Goal: Transaction & Acquisition: Subscribe to service/newsletter

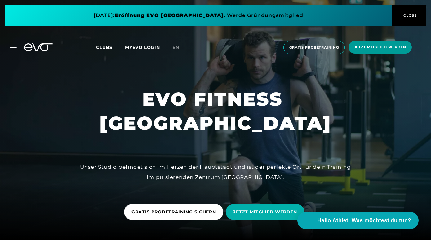
click at [380, 51] on span "Jetzt Mitglied werden" at bounding box center [380, 47] width 63 height 13
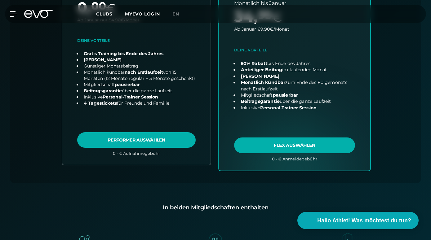
scroll to position [321, 0]
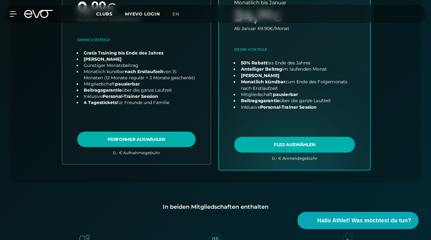
click at [318, 146] on link "choose plan" at bounding box center [294, 48] width 151 height 244
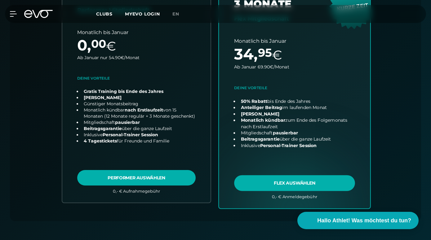
scroll to position [285, 0]
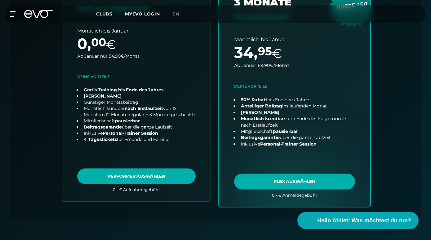
click at [301, 182] on link "choose plan" at bounding box center [294, 85] width 151 height 244
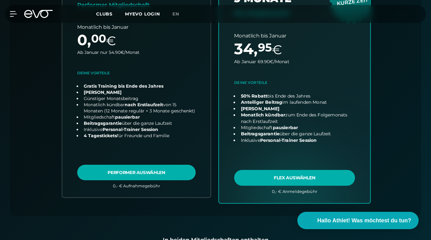
scroll to position [292, 0]
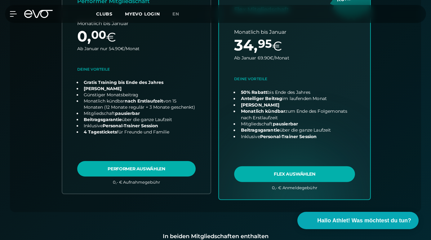
click at [297, 174] on link "choose plan" at bounding box center [294, 77] width 151 height 244
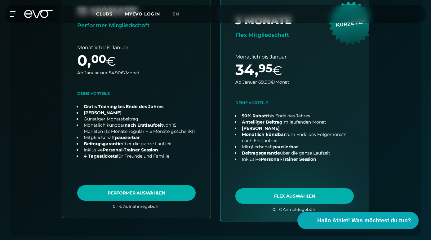
scroll to position [267, 0]
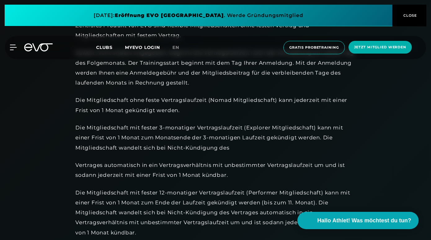
scroll to position [438, 0]
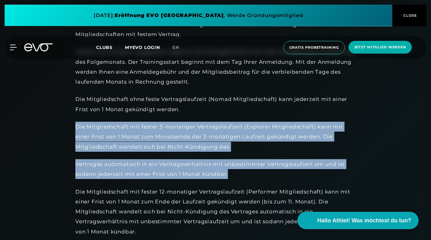
drag, startPoint x: 74, startPoint y: 126, endPoint x: 234, endPoint y: 183, distance: 169.7
copy div "Die Mitgliedschaft mit fester 3-monatiger Vertragslaufzeit (Explorer Mitgliedsc…"
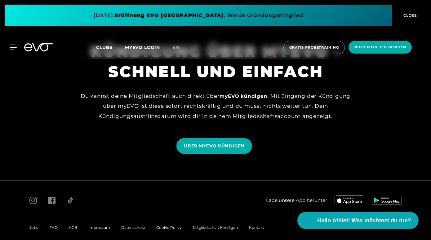
scroll to position [518, 0]
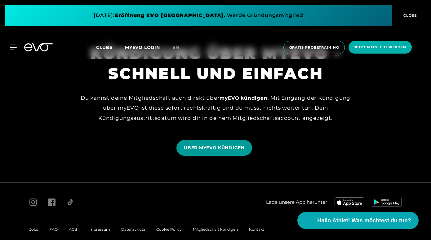
click at [228, 151] on span "ÜBER MYEVO KÜNDIGEN" at bounding box center [214, 148] width 61 height 7
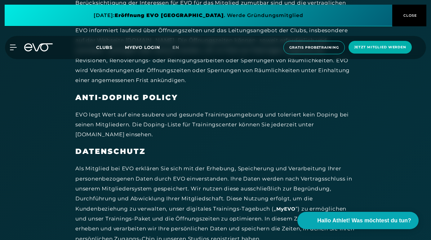
scroll to position [3164, 0]
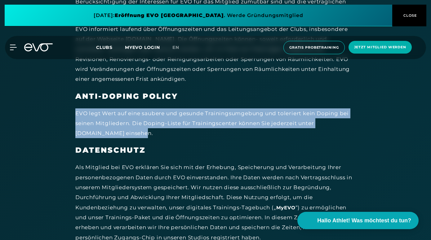
drag, startPoint x: 147, startPoint y: 125, endPoint x: 77, endPoint y: 103, distance: 73.8
click at [77, 109] on div "EVO legt Wert auf eine saubere und gesunde Trainingsumgebung und toleriert kein…" at bounding box center [214, 124] width 279 height 30
copy div "EVO legt Wert auf eine saubere und gesunde Trainingsumgebung und toleriert kein…"
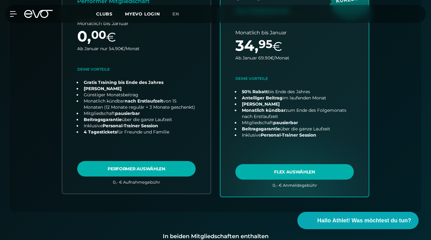
scroll to position [292, 0]
